Goal: Task Accomplishment & Management: Manage account settings

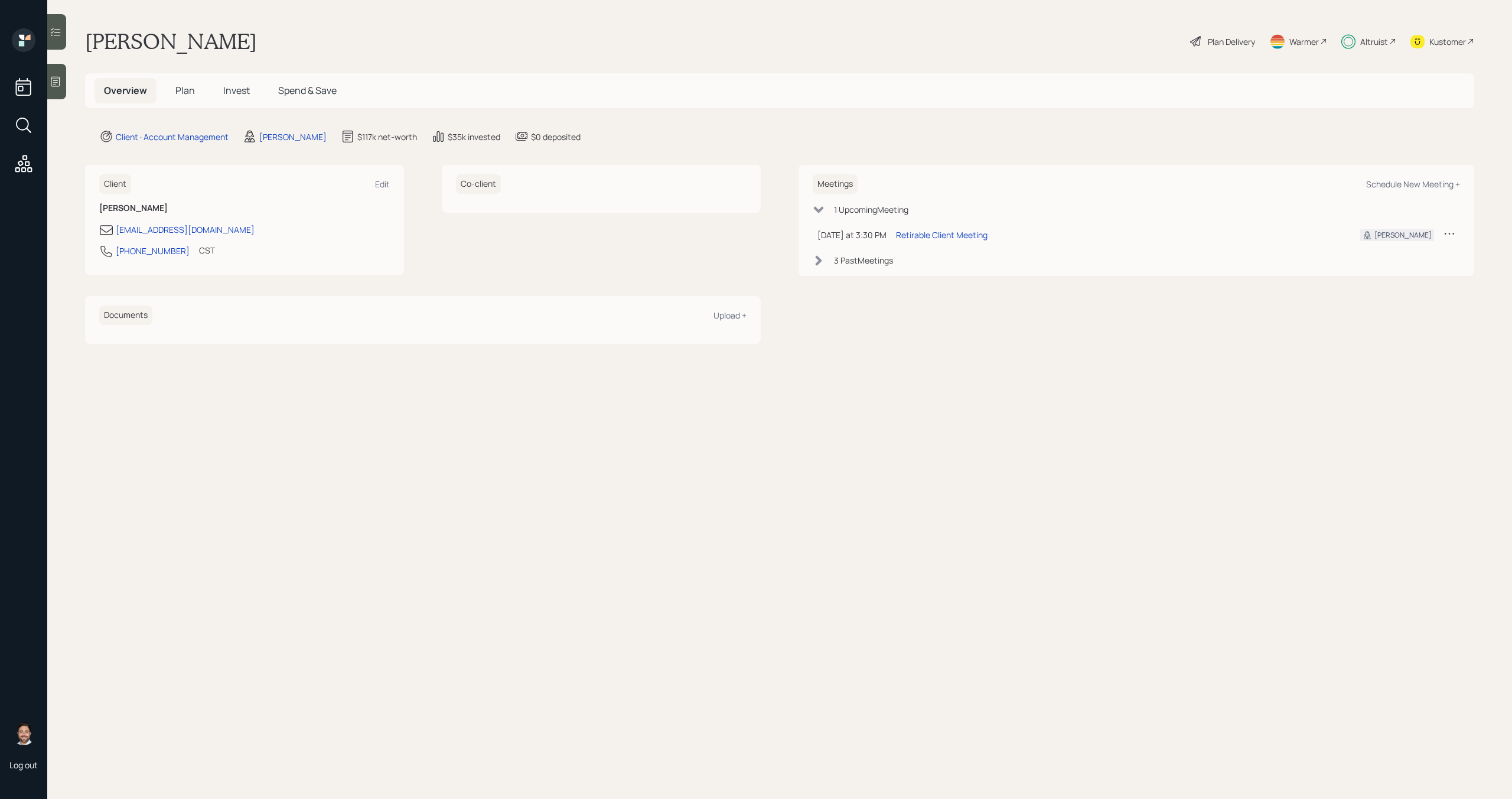
click at [177, 86] on span "Plan" at bounding box center [184, 91] width 19 height 13
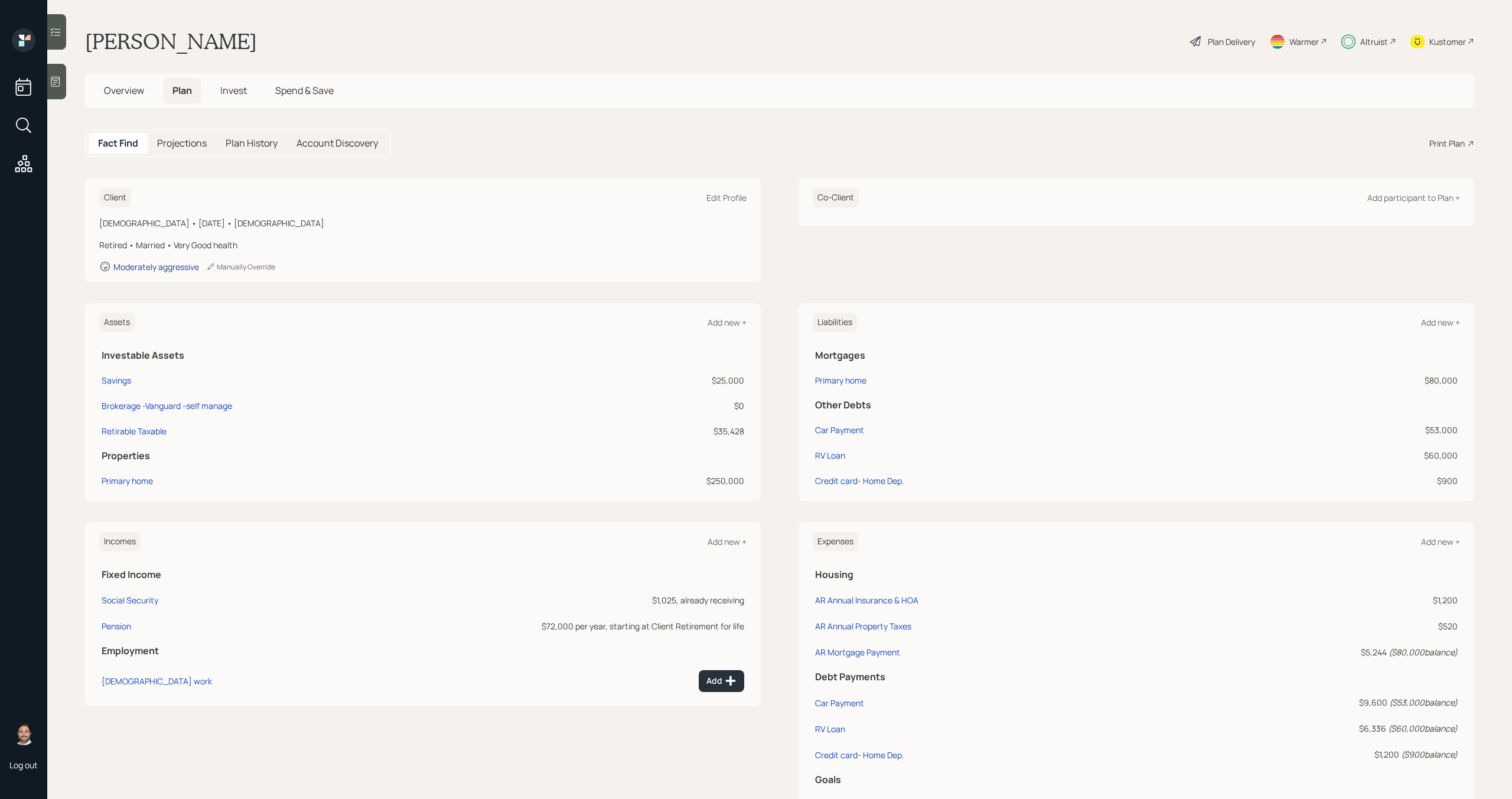
click at [178, 269] on div "Moderately aggressive" at bounding box center [156, 266] width 86 height 11
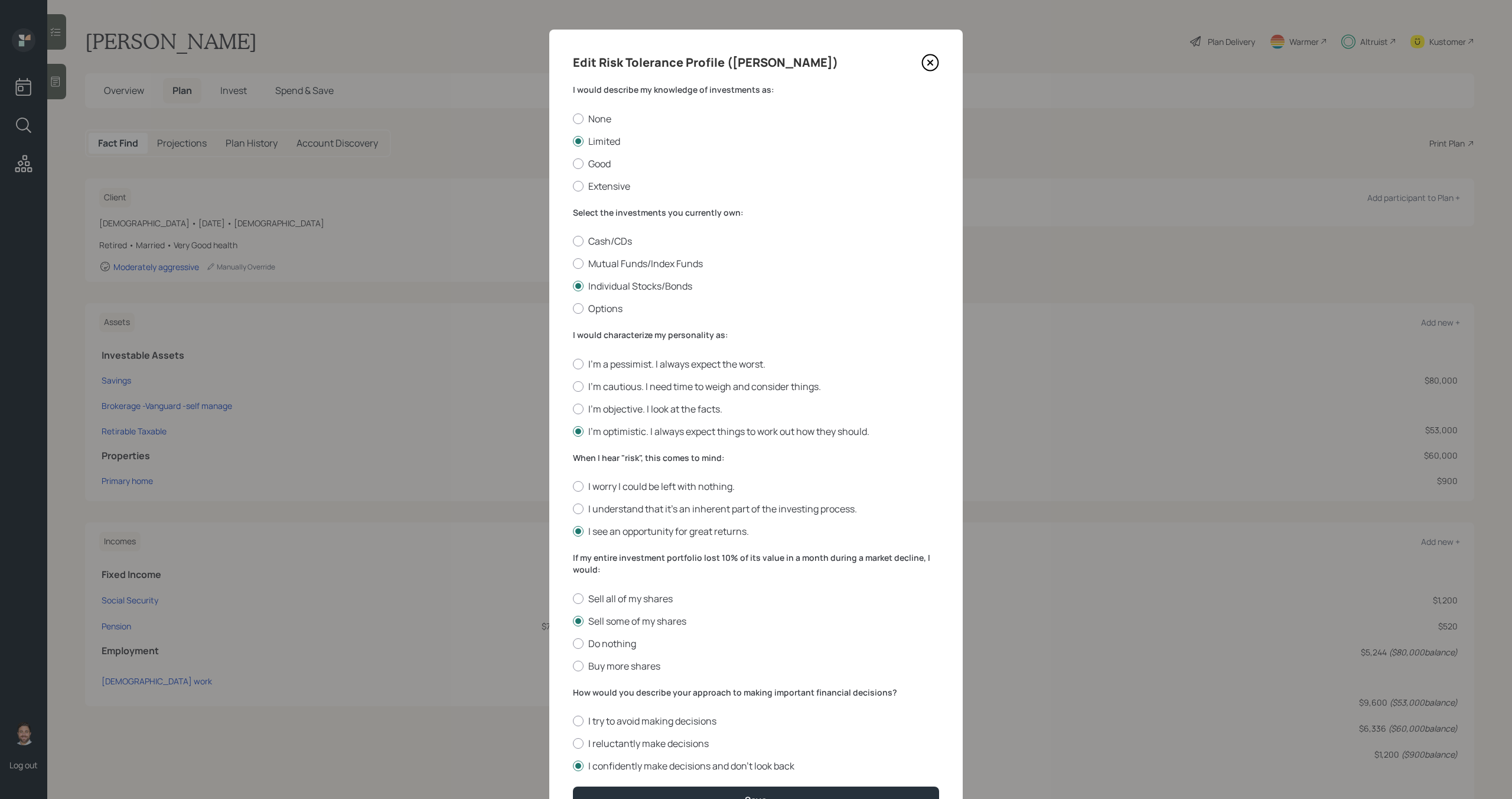
click at [934, 67] on icon at bounding box center [929, 62] width 18 height 18
